Goal: Find specific page/section: Find specific page/section

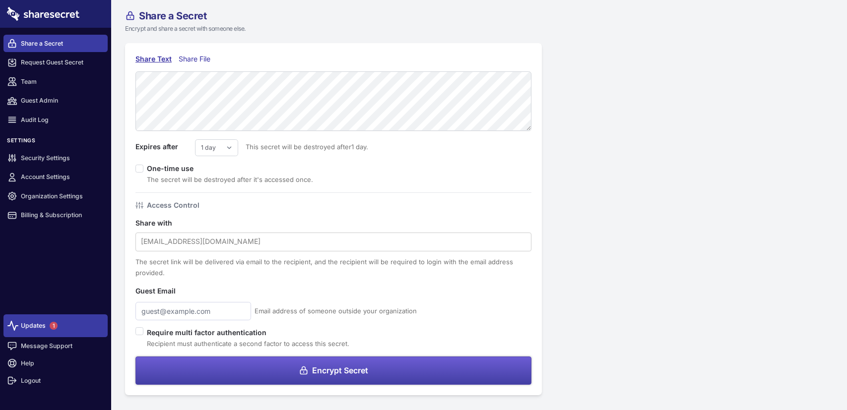
click at [48, 328] on span "1" at bounding box center [54, 326] width 16 height 16
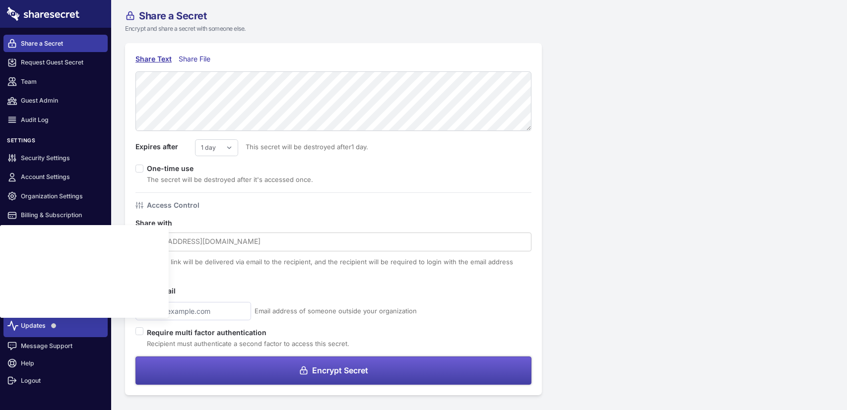
click at [46, 326] on span at bounding box center [54, 326] width 16 height 16
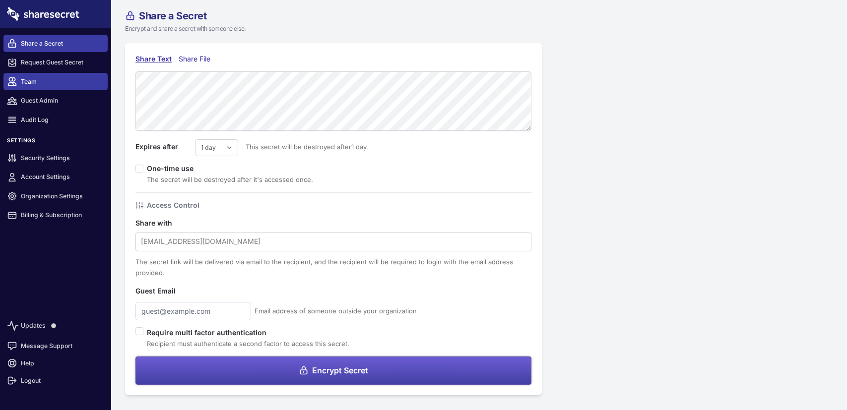
click at [71, 82] on link "Team" at bounding box center [55, 81] width 104 height 17
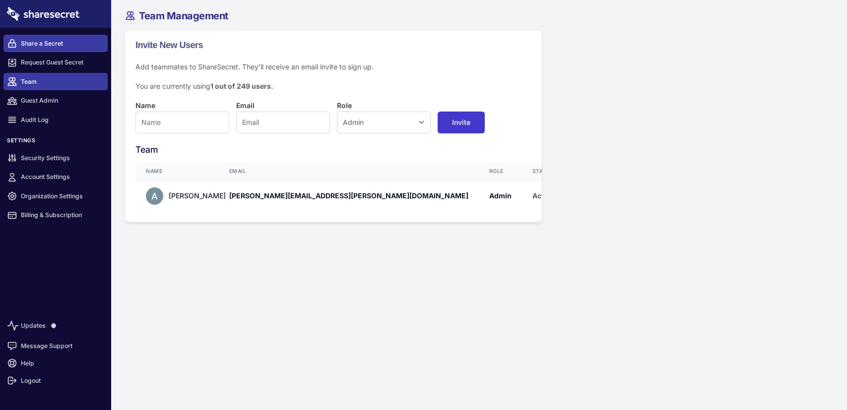
click at [63, 38] on link "Share a Secret" at bounding box center [55, 43] width 104 height 17
